Goal: Task Accomplishment & Management: Use online tool/utility

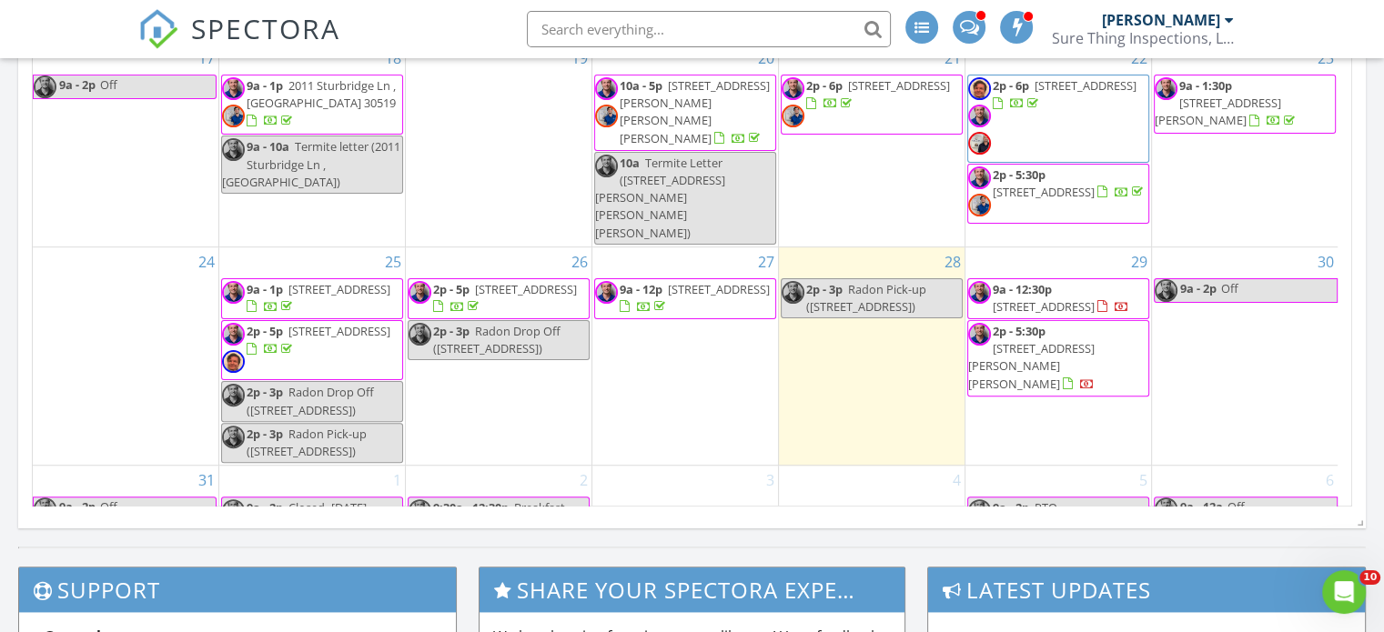
scroll to position [1502, 1412]
drag, startPoint x: 605, startPoint y: 280, endPoint x: 529, endPoint y: 277, distance: 76.5
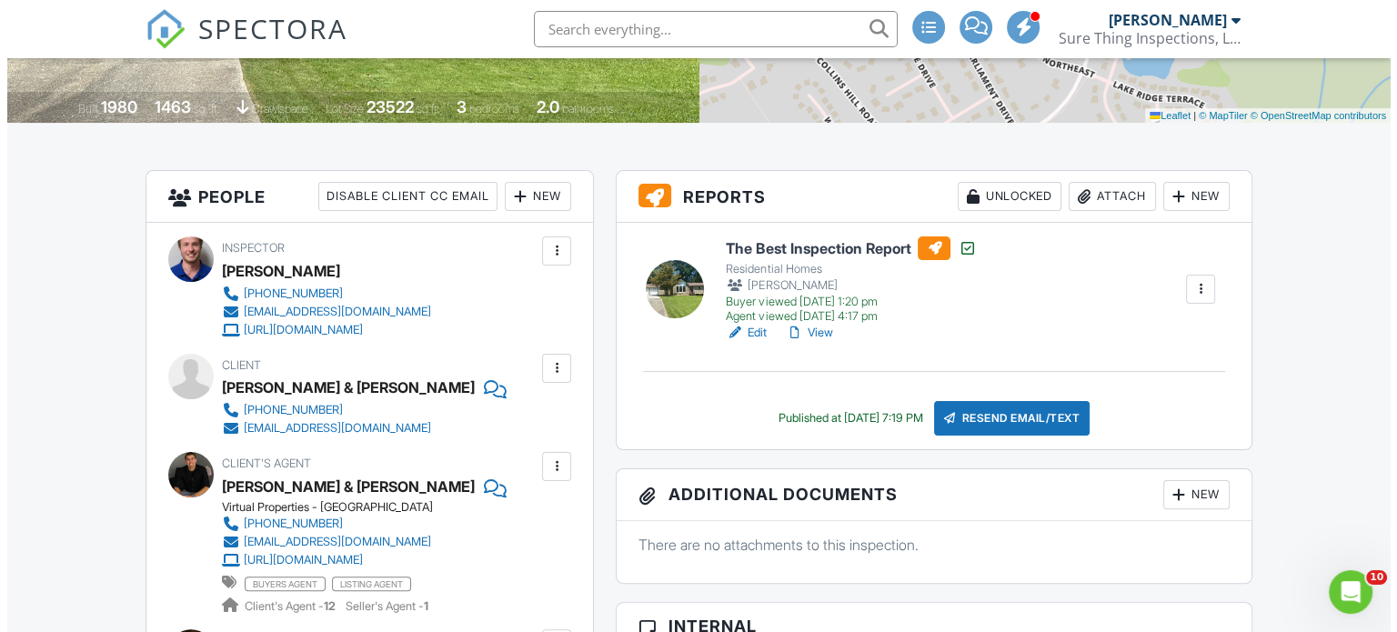
scroll to position [364, 0]
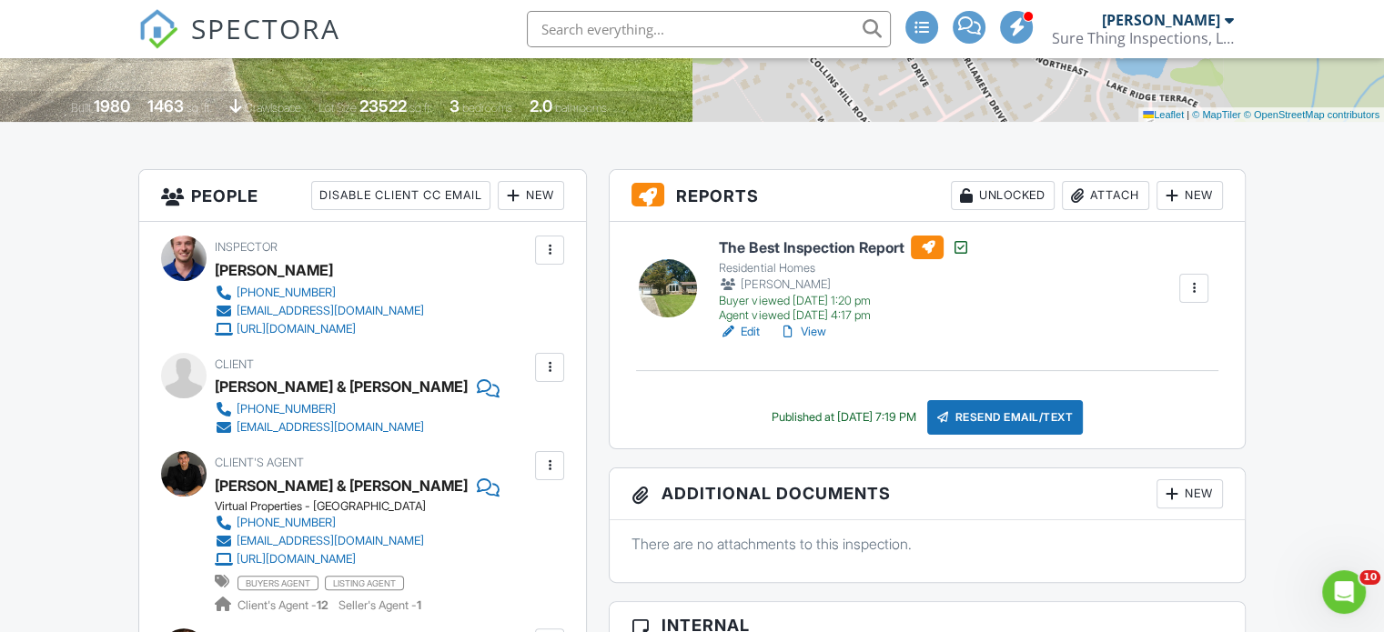
click at [1102, 199] on div "Attach" at bounding box center [1105, 195] width 87 height 29
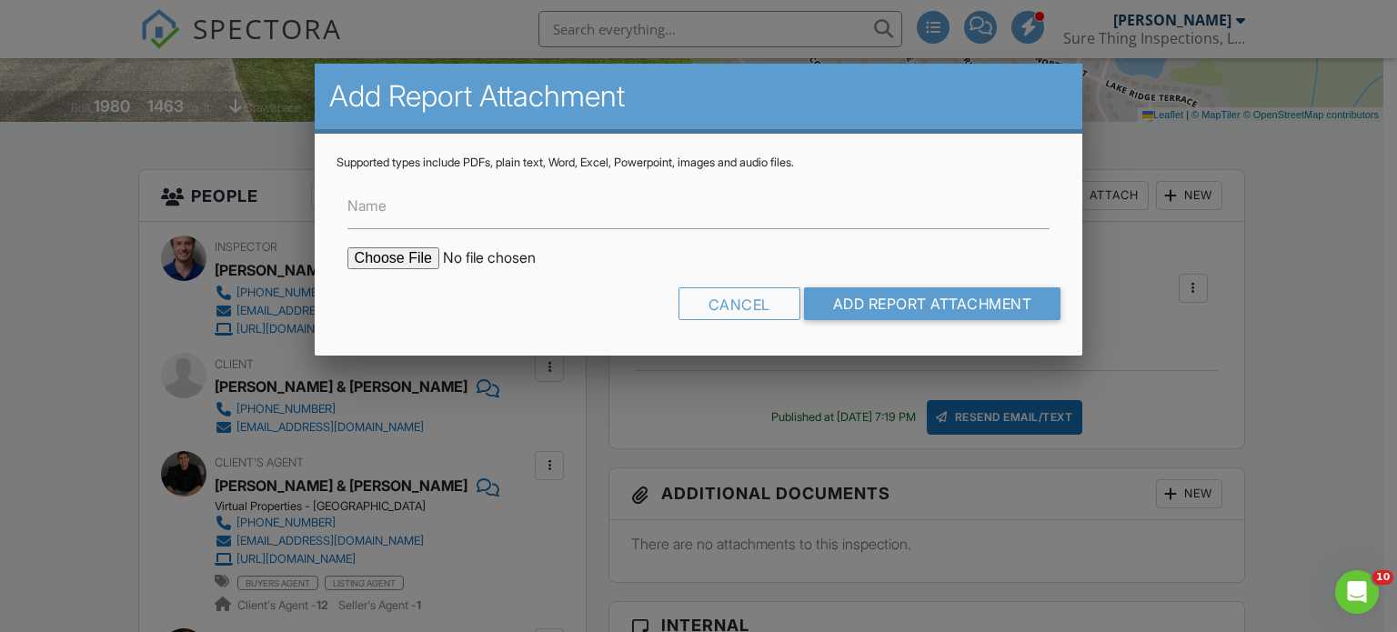
click at [409, 261] on input "file" at bounding box center [502, 258] width 309 height 22
type input "C:\fakepath\382-Quail-Hollow-Dr Radon Report.pdf"
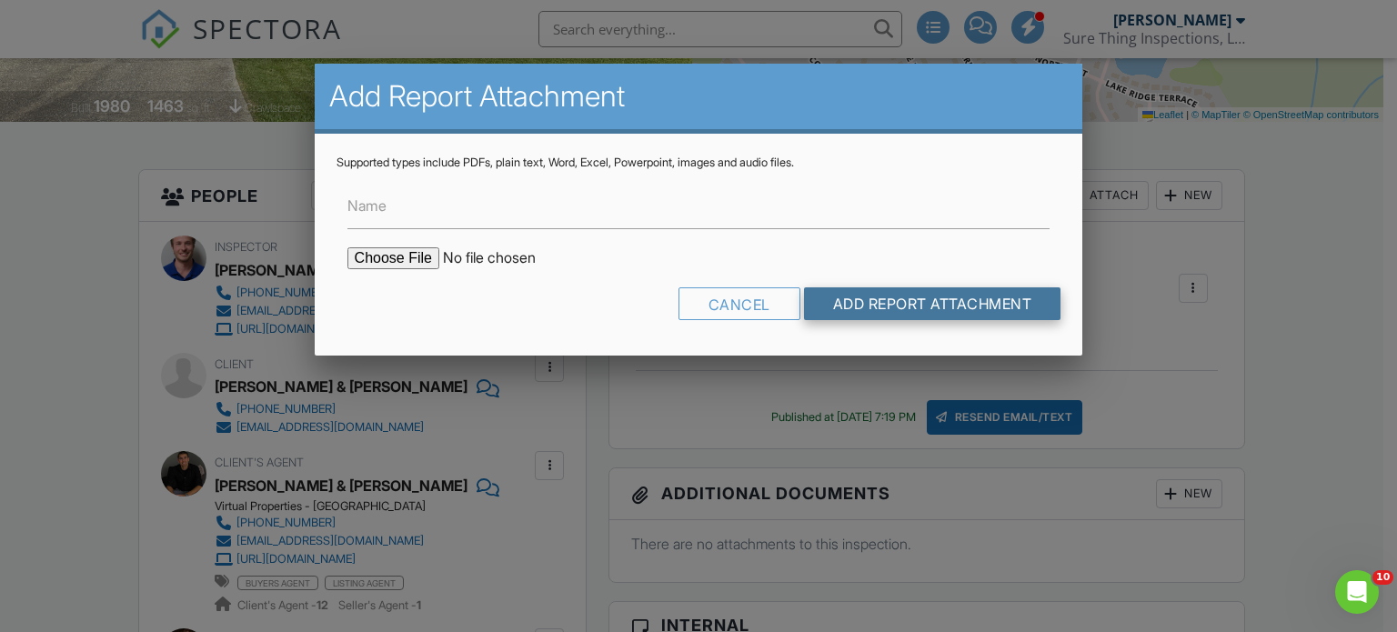
click at [932, 290] on input "Add Report Attachment" at bounding box center [932, 303] width 257 height 33
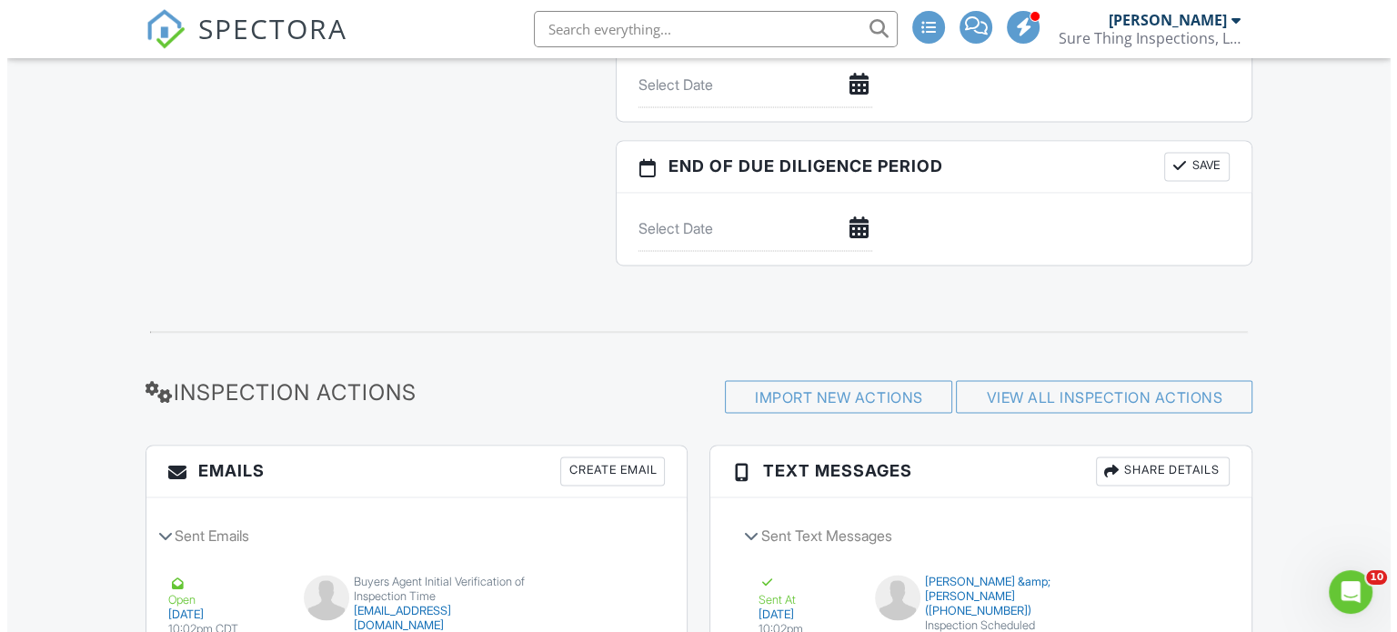
scroll to position [2789, 0]
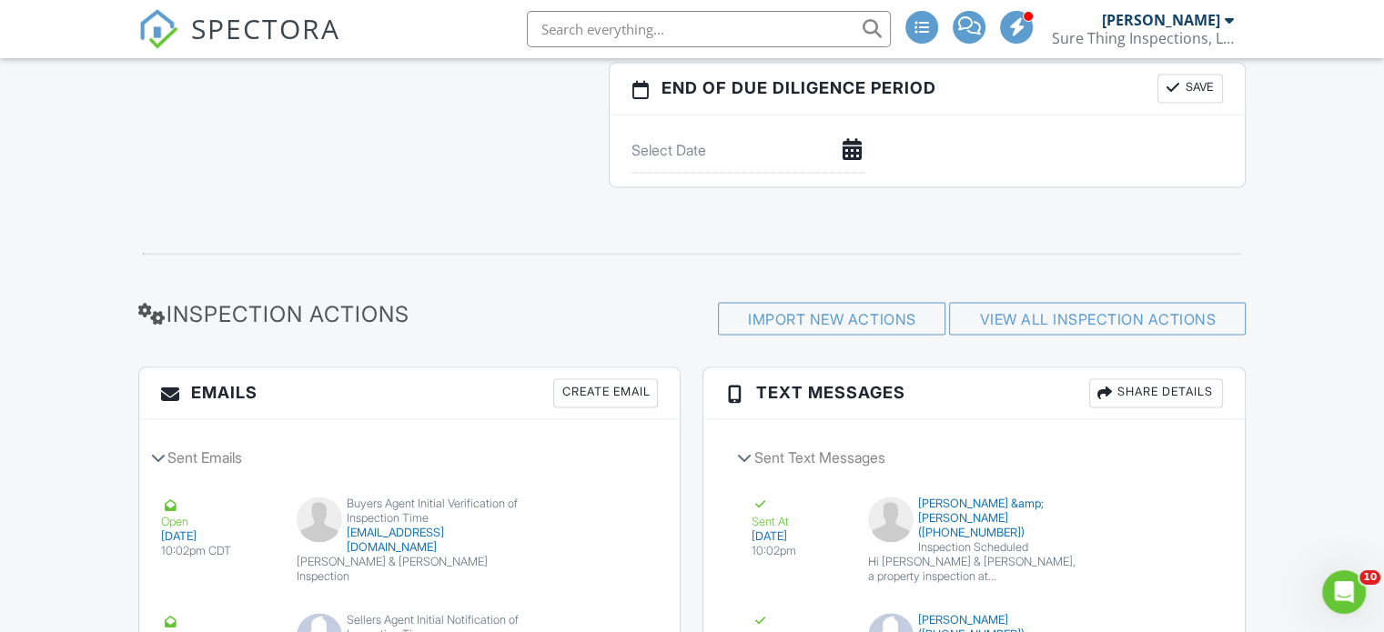
click at [580, 378] on div "Create Email" at bounding box center [605, 392] width 105 height 29
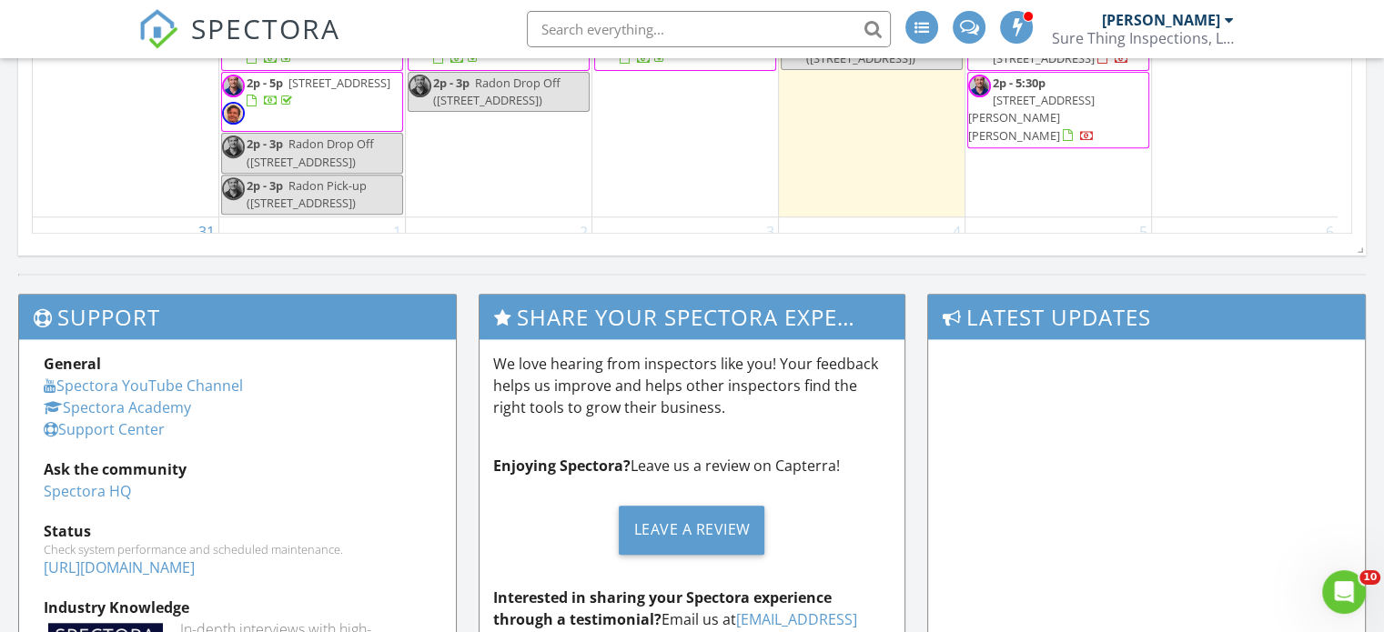
scroll to position [146, 0]
